Goal: Task Accomplishment & Management: Complete application form

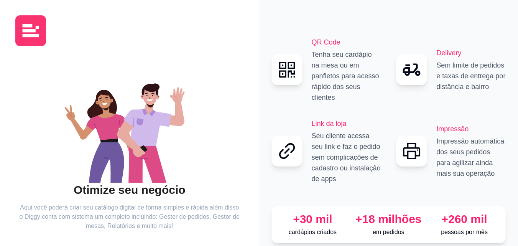
click at [414, 71] on icon at bounding box center [410, 69] width 15 height 12
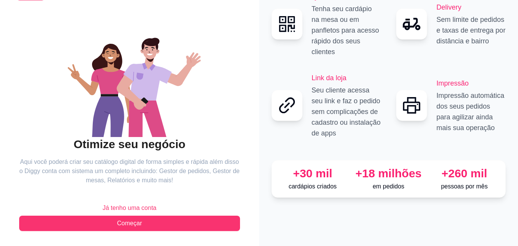
scroll to position [46, 0]
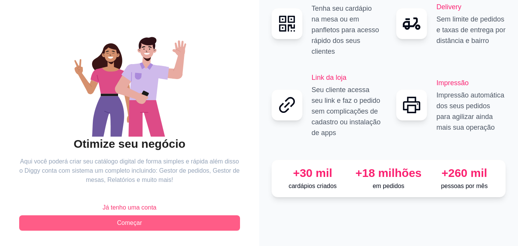
click at [180, 224] on button "Começar" at bounding box center [129, 222] width 221 height 15
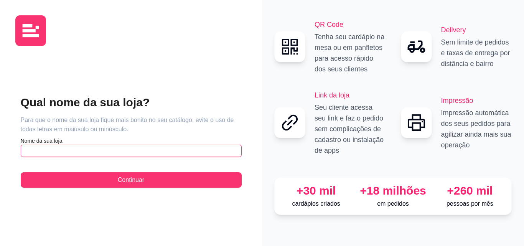
click at [170, 151] on input "text" at bounding box center [131, 151] width 221 height 12
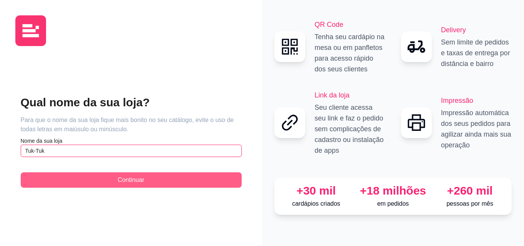
type input "Tuk-Tuk"
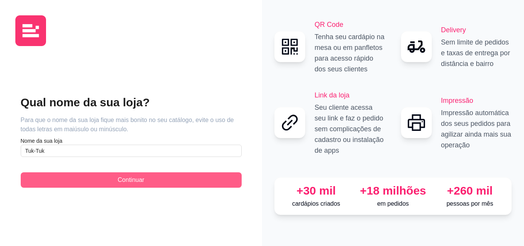
click at [150, 184] on button "Continuar" at bounding box center [131, 179] width 221 height 15
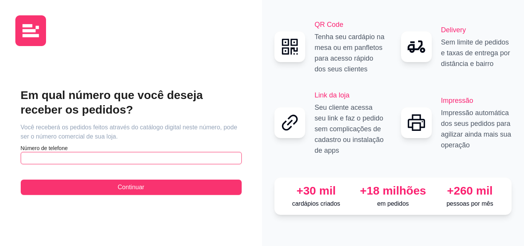
click at [123, 159] on input "text" at bounding box center [131, 158] width 221 height 12
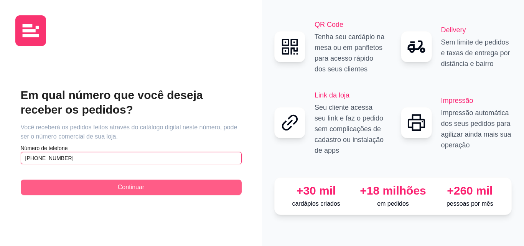
type input "[PHONE_NUMBER]"
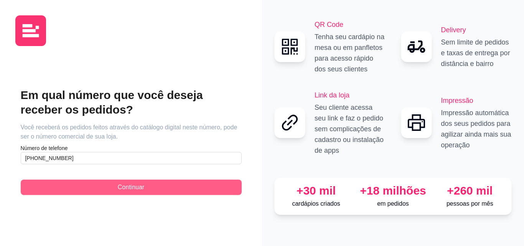
click at [127, 191] on span "Continuar" at bounding box center [131, 186] width 26 height 9
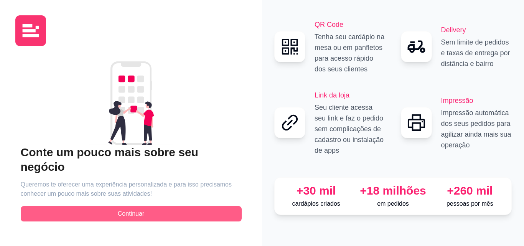
click at [139, 209] on span "Continuar" at bounding box center [131, 213] width 26 height 9
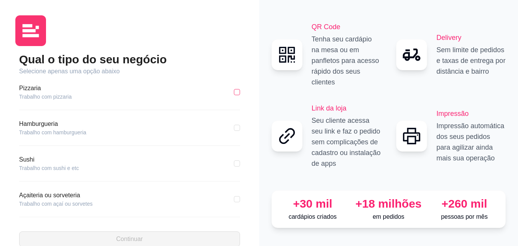
click at [234, 92] on input "checkbox" at bounding box center [237, 92] width 6 height 6
checkbox input "true"
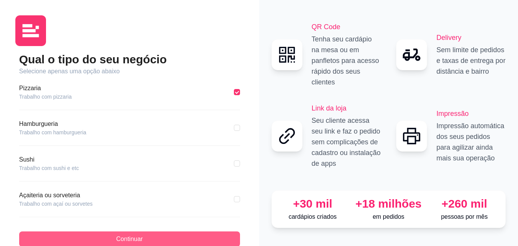
click at [227, 243] on button "Continuar" at bounding box center [129, 238] width 221 height 15
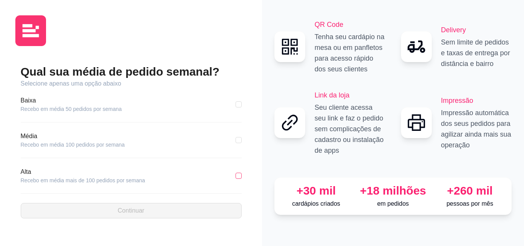
click at [239, 174] on input "checkbox" at bounding box center [238, 176] width 6 height 6
checkbox input "true"
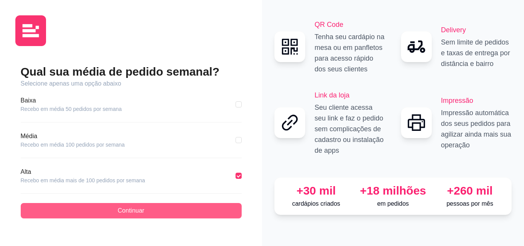
click at [217, 212] on button "Continuar" at bounding box center [131, 210] width 221 height 15
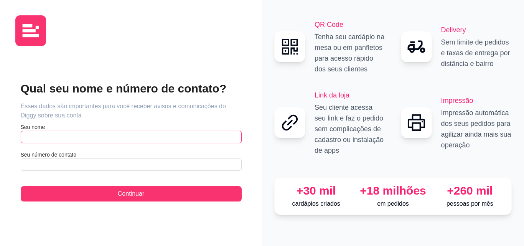
click at [206, 136] on input "text" at bounding box center [131, 137] width 221 height 12
type input "[PERSON_NAME]"
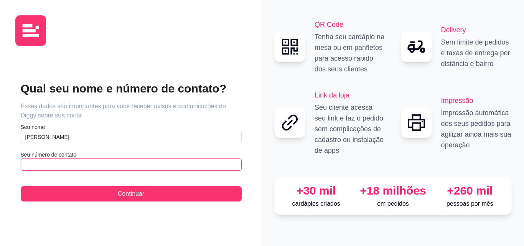
click at [176, 162] on input "text" at bounding box center [131, 164] width 221 height 12
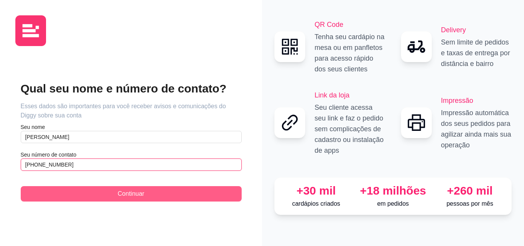
type input "[PHONE_NUMBER]"
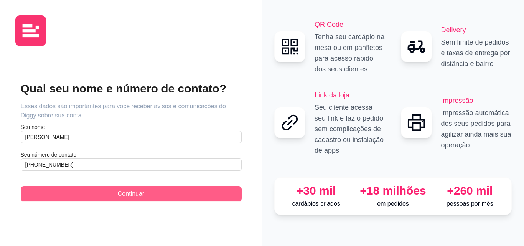
click at [170, 194] on button "Continuar" at bounding box center [131, 193] width 221 height 15
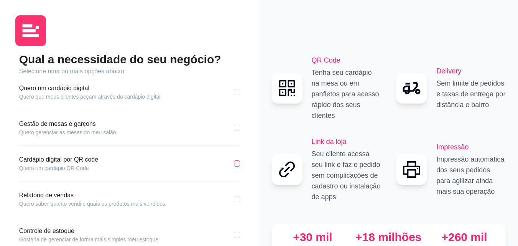
click at [239, 163] on input "checkbox" at bounding box center [237, 163] width 6 height 6
checkbox input "true"
click at [238, 91] on input "checkbox" at bounding box center [237, 92] width 6 height 6
checkbox input "true"
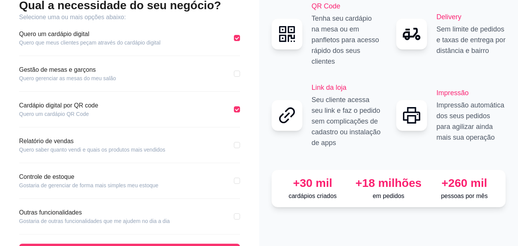
scroll to position [82, 0]
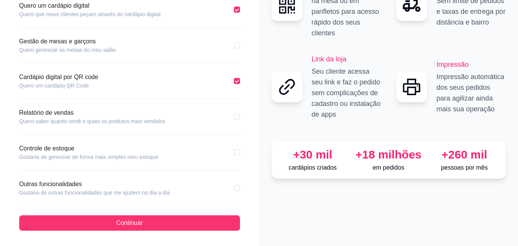
click at [245, 113] on div "Qual a necessidade do seu negócio? Selecione uma ou mais opções abaixo: Quero u…" at bounding box center [129, 82] width 259 height 328
click at [237, 117] on input "checkbox" at bounding box center [237, 116] width 6 height 6
checkbox input "true"
click at [235, 152] on input "checkbox" at bounding box center [237, 152] width 6 height 6
checkbox input "true"
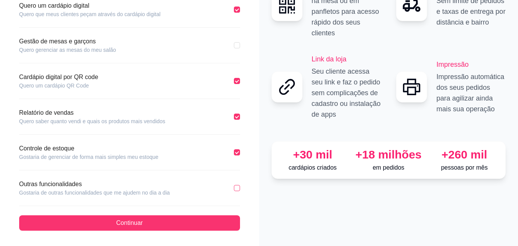
click at [238, 188] on input "checkbox" at bounding box center [237, 188] width 6 height 6
checkbox input "true"
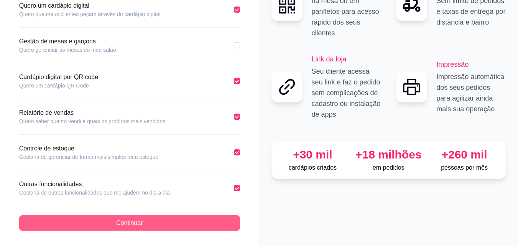
click at [215, 220] on button "Continuar" at bounding box center [129, 222] width 221 height 15
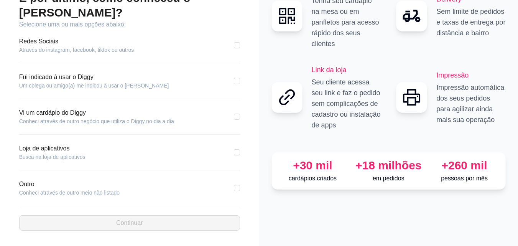
scroll to position [47, 0]
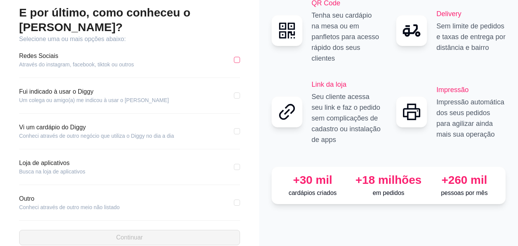
click at [239, 57] on input "checkbox" at bounding box center [237, 60] width 6 height 6
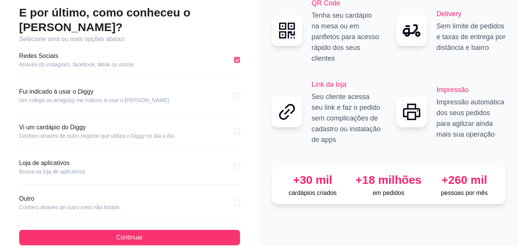
click at [239, 57] on input "checkbox" at bounding box center [237, 60] width 6 height 6
checkbox input "false"
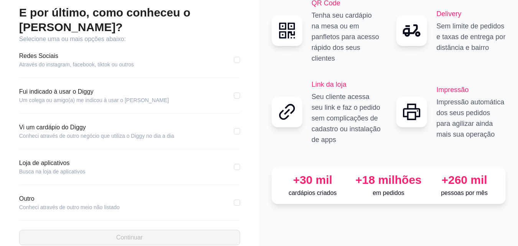
click at [240, 80] on div "E por último, como conheceu o [PERSON_NAME]? Selecione uma ou mais opções abaix…" at bounding box center [129, 125] width 228 height 240
click at [237, 92] on input "checkbox" at bounding box center [237, 95] width 6 height 6
checkbox input "true"
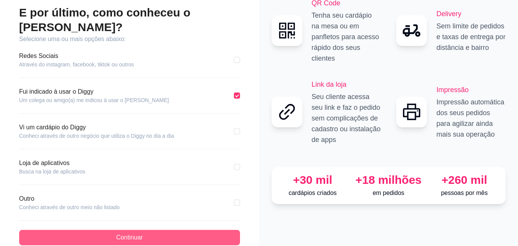
click at [181, 230] on button "Continuar" at bounding box center [129, 237] width 221 height 15
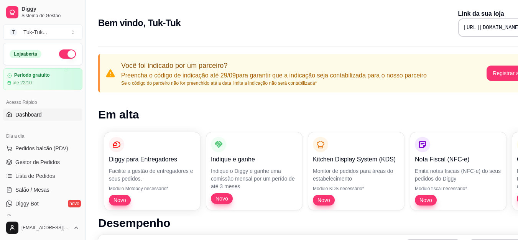
drag, startPoint x: 82, startPoint y: 97, endPoint x: 79, endPoint y: 113, distance: 16.8
click at [79, 113] on div "Diggy Sistema de Gestão T Tuk-Tuk ... Loja aberta Período gratuito até 22/10 Ac…" at bounding box center [42, 120] width 85 height 240
click at [83, 105] on button "Toggle Sidebar" at bounding box center [85, 120] width 6 height 240
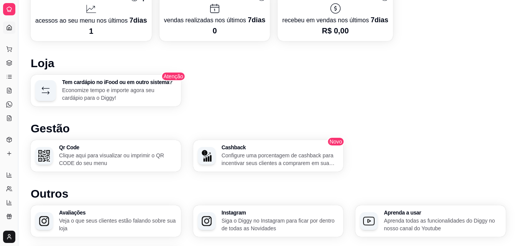
scroll to position [387, 0]
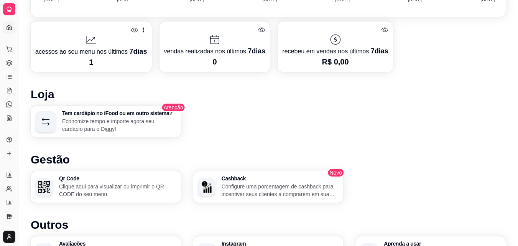
click at [10, 31] on div "Dia a dia" at bounding box center [9, 37] width 12 height 12
click at [10, 119] on icon at bounding box center [9, 119] width 2 height 0
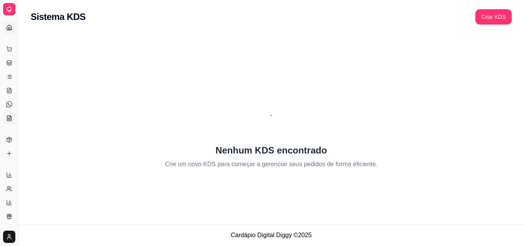
click at [11, 25] on icon at bounding box center [9, 28] width 6 height 6
